Goal: Check status: Check status

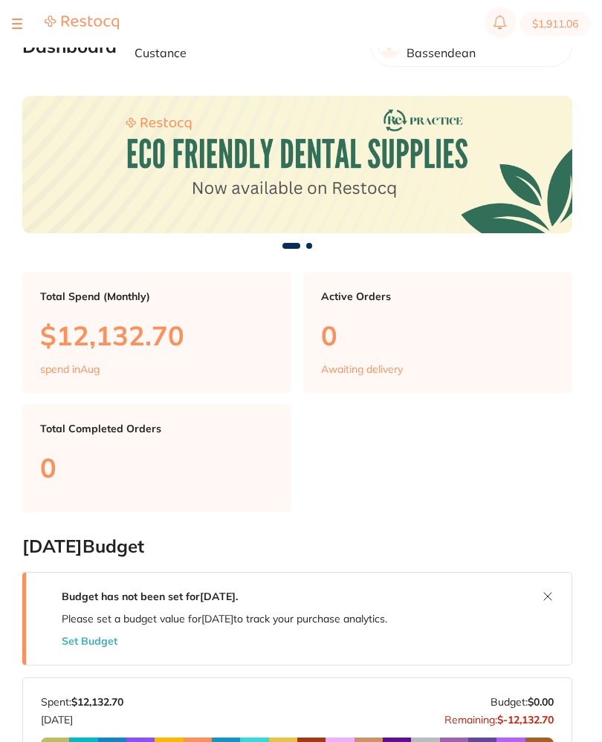
click at [10, 19] on section "$1,911.06" at bounding box center [301, 24] width 602 height 48
click at [20, 13] on section "$1,911.06" at bounding box center [301, 24] width 602 height 48
click at [10, 13] on section "$1,911.06" at bounding box center [301, 24] width 602 height 48
click at [17, 23] on button at bounding box center [17, 23] width 10 height 1
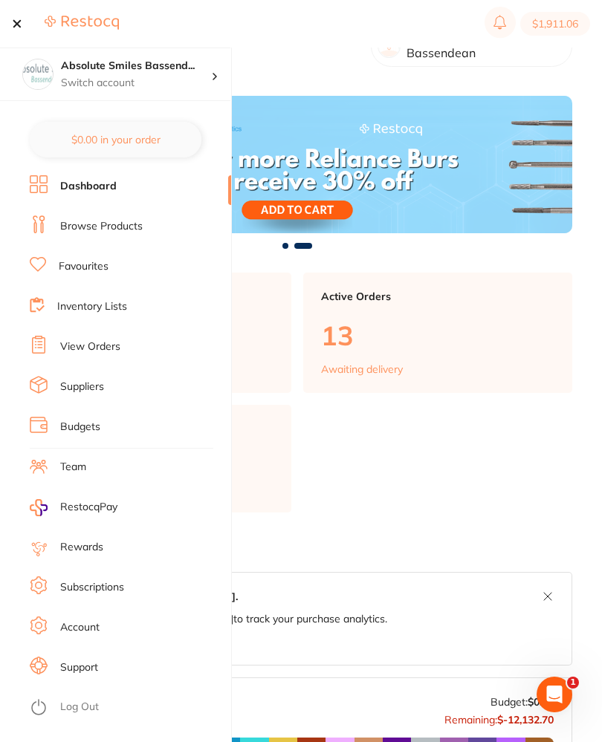
click at [98, 345] on link "View Orders" at bounding box center [90, 347] width 60 height 15
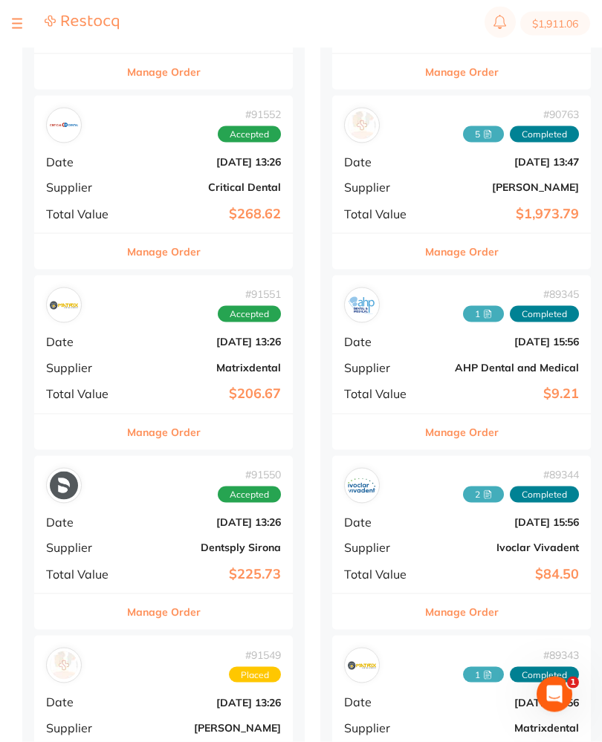
scroll to position [1192, 0]
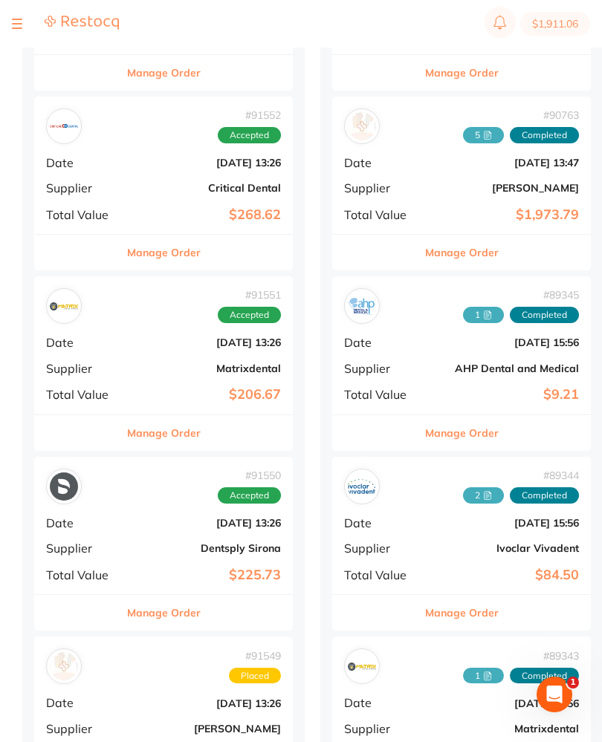
click at [149, 337] on b "[DATE] 13:26" at bounding box center [206, 343] width 149 height 12
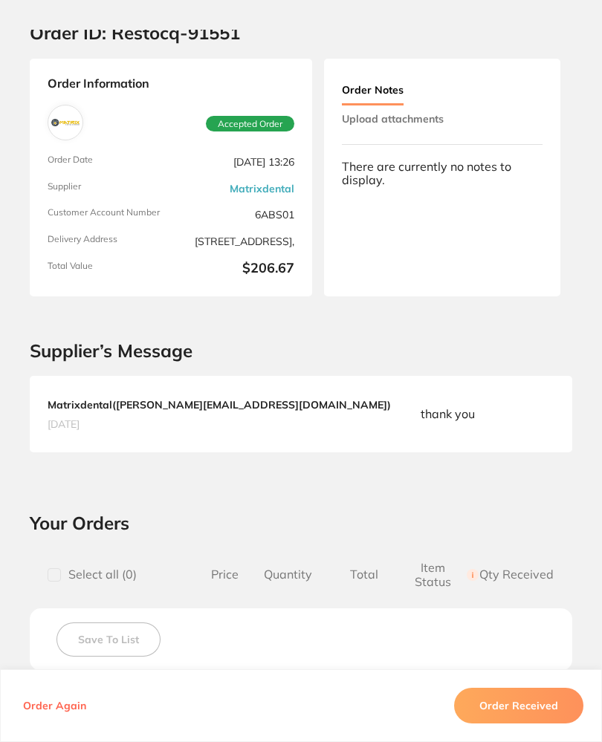
scroll to position [39, 0]
click at [419, 117] on button "Upload attachments" at bounding box center [393, 118] width 102 height 27
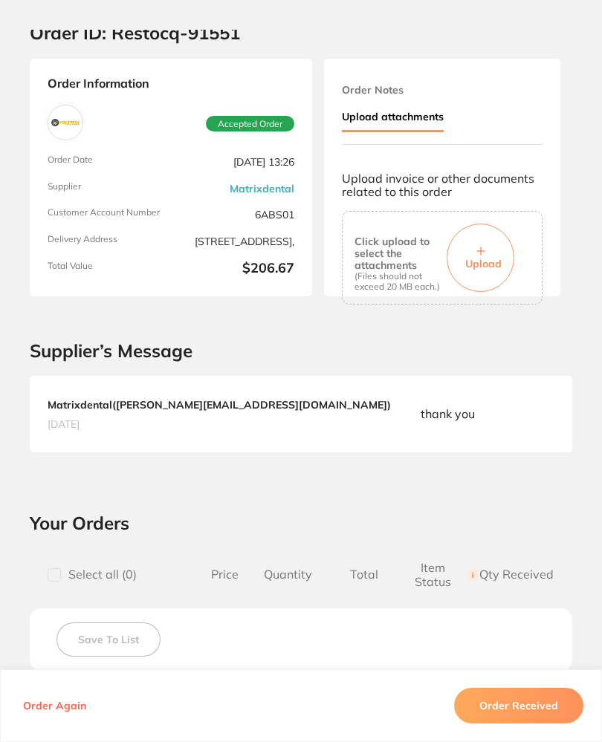
click at [495, 236] on button "Upload" at bounding box center [481, 258] width 68 height 68
click at [552, 724] on button "Order Received" at bounding box center [518, 706] width 129 height 36
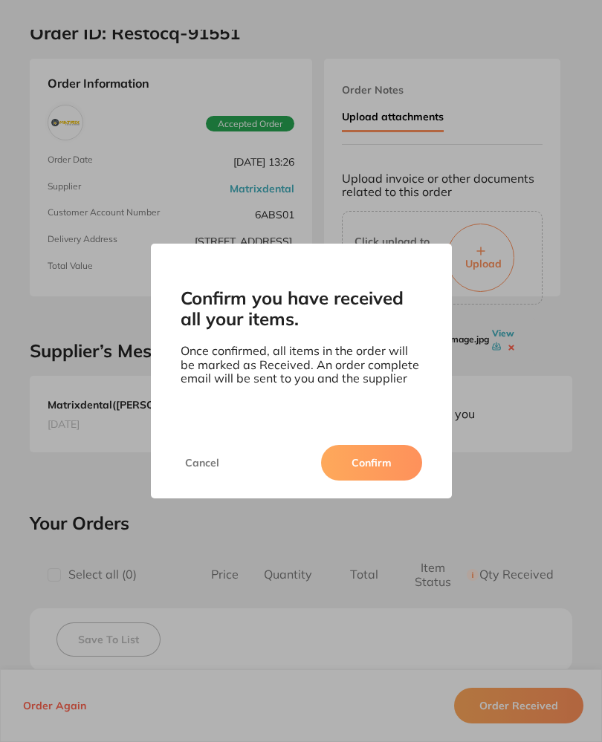
click at [399, 467] on button "Confirm" at bounding box center [371, 463] width 101 height 36
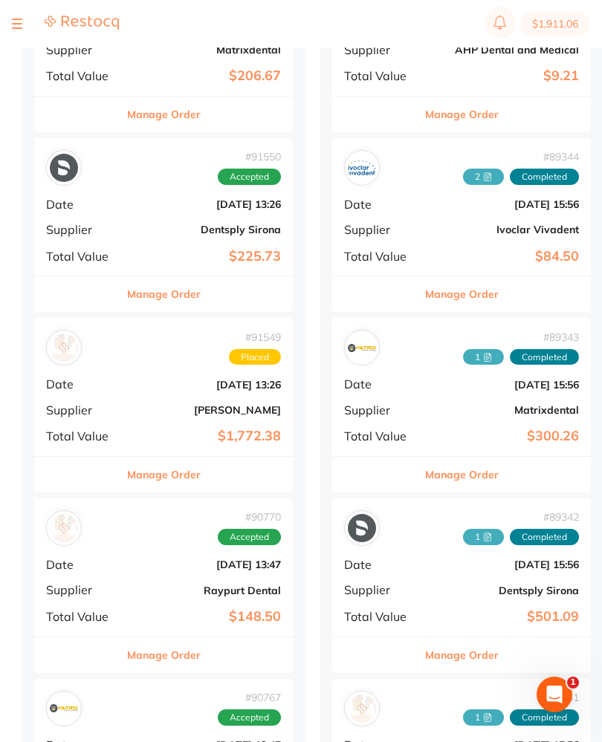
scroll to position [1573, 0]
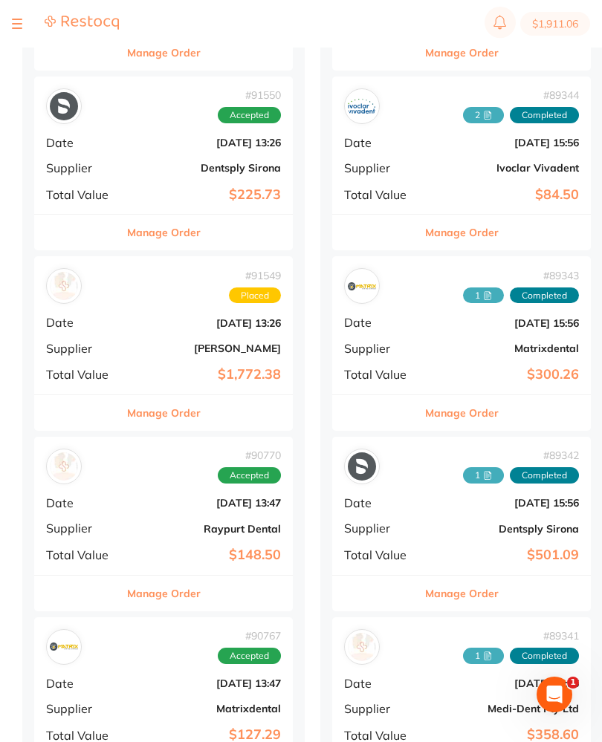
click at [142, 497] on b "[DATE] 13:47" at bounding box center [206, 503] width 149 height 12
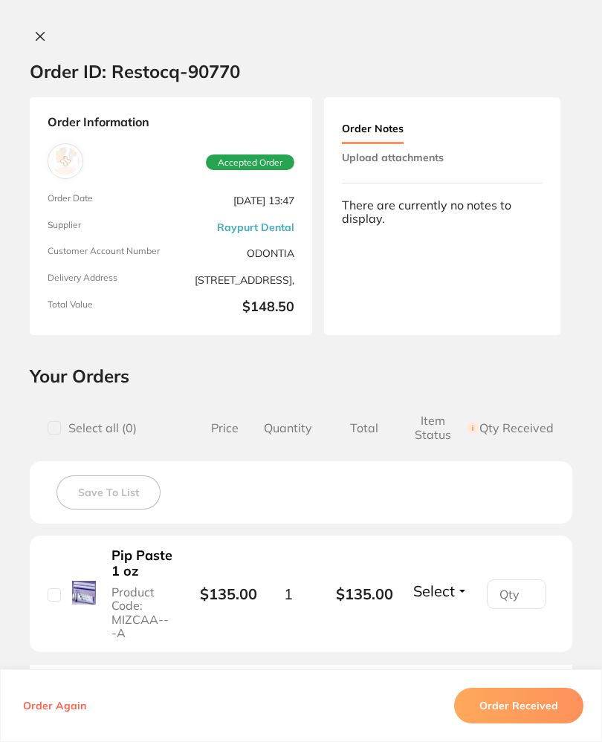
click at [33, 30] on button at bounding box center [40, 38] width 21 height 16
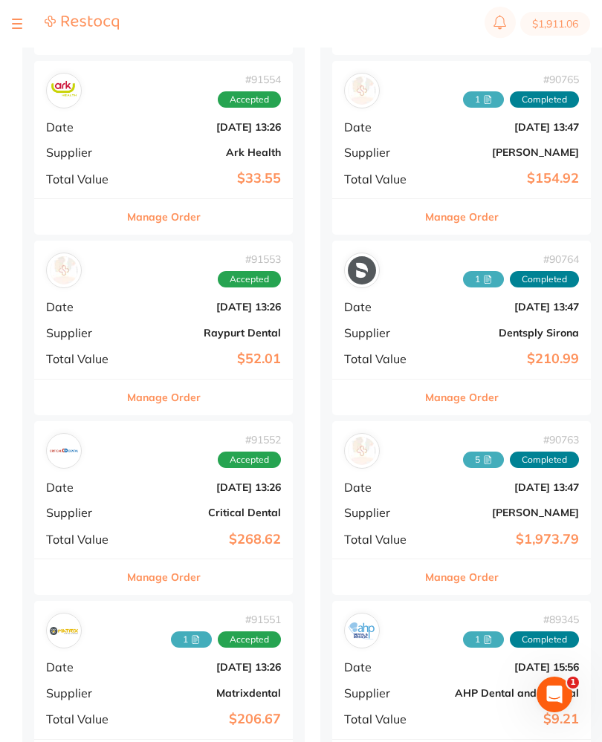
scroll to position [857, 0]
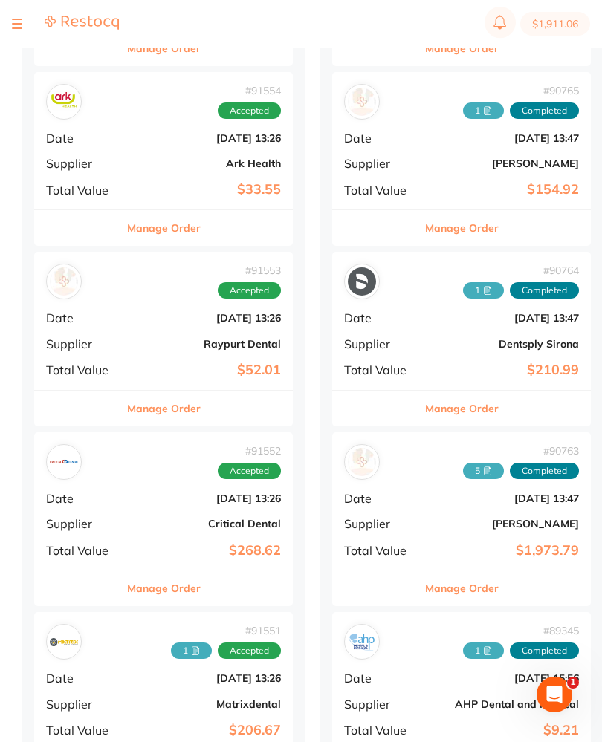
click at [119, 311] on span "Date" at bounding box center [83, 317] width 74 height 13
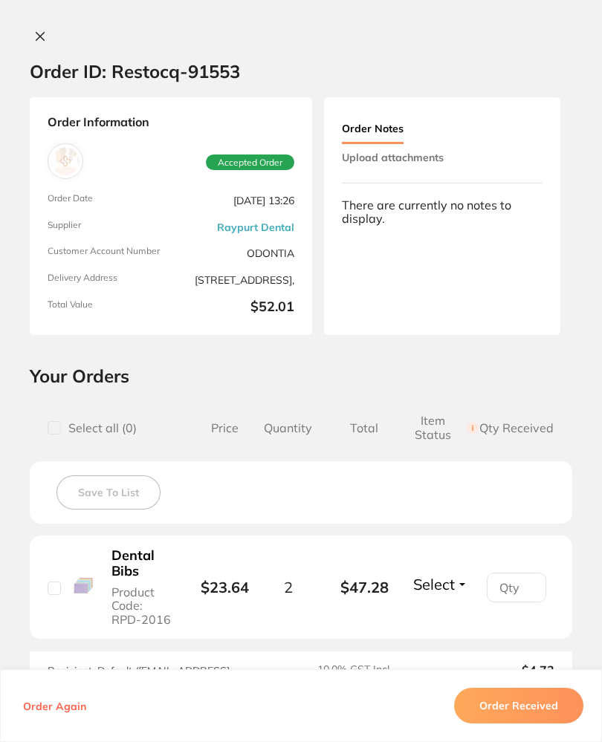
click at [433, 158] on button "Upload attachments" at bounding box center [393, 157] width 102 height 27
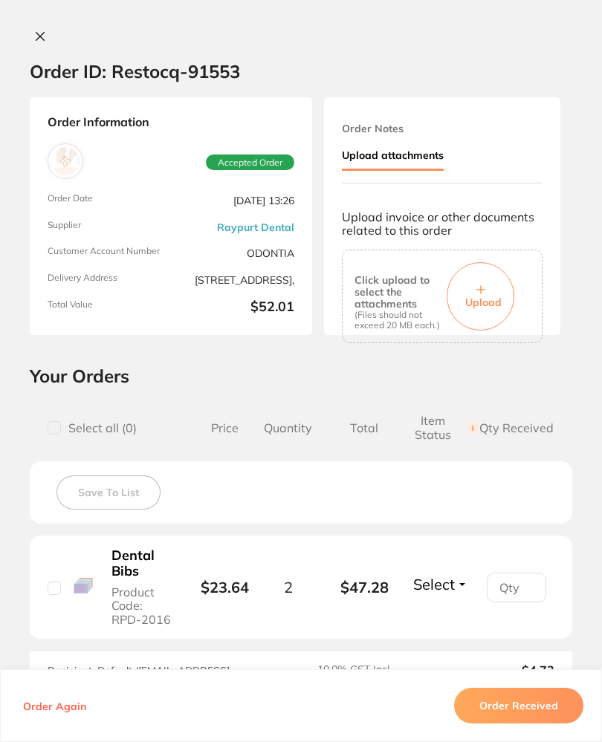
click at [482, 285] on icon at bounding box center [480, 289] width 9 height 9
click at [569, 715] on button "Order Received" at bounding box center [518, 706] width 129 height 36
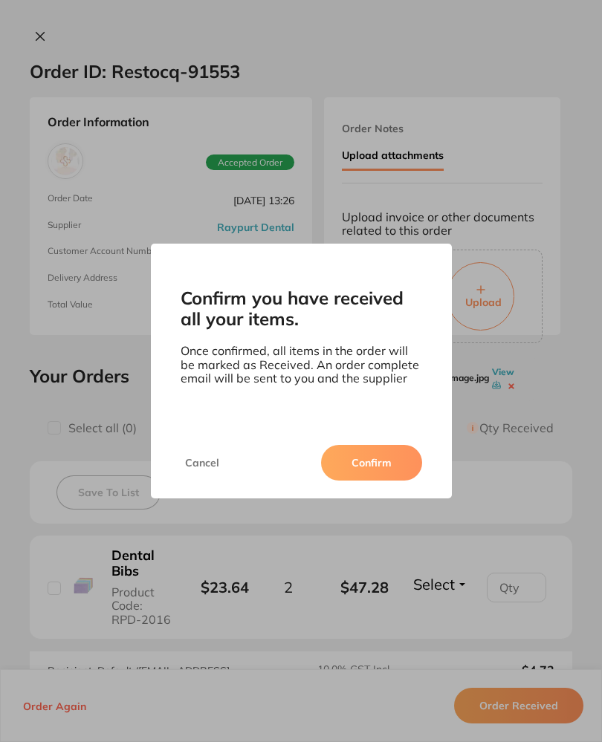
click at [366, 481] on button "Confirm" at bounding box center [371, 463] width 101 height 36
